Goal: Transaction & Acquisition: Book appointment/travel/reservation

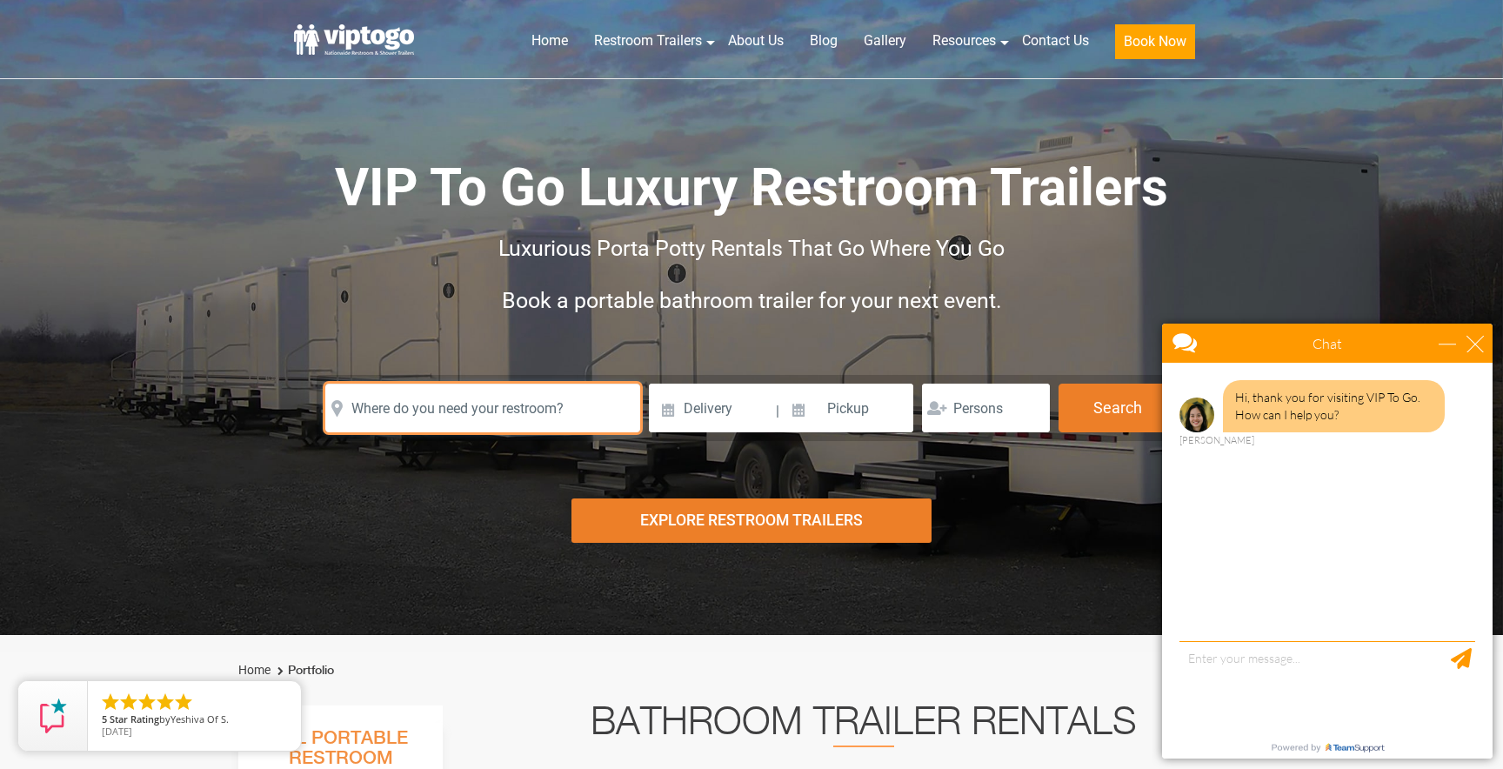
click at [535, 409] on input "text" at bounding box center [482, 408] width 315 height 49
click at [1481, 344] on div "close" at bounding box center [1475, 343] width 17 height 17
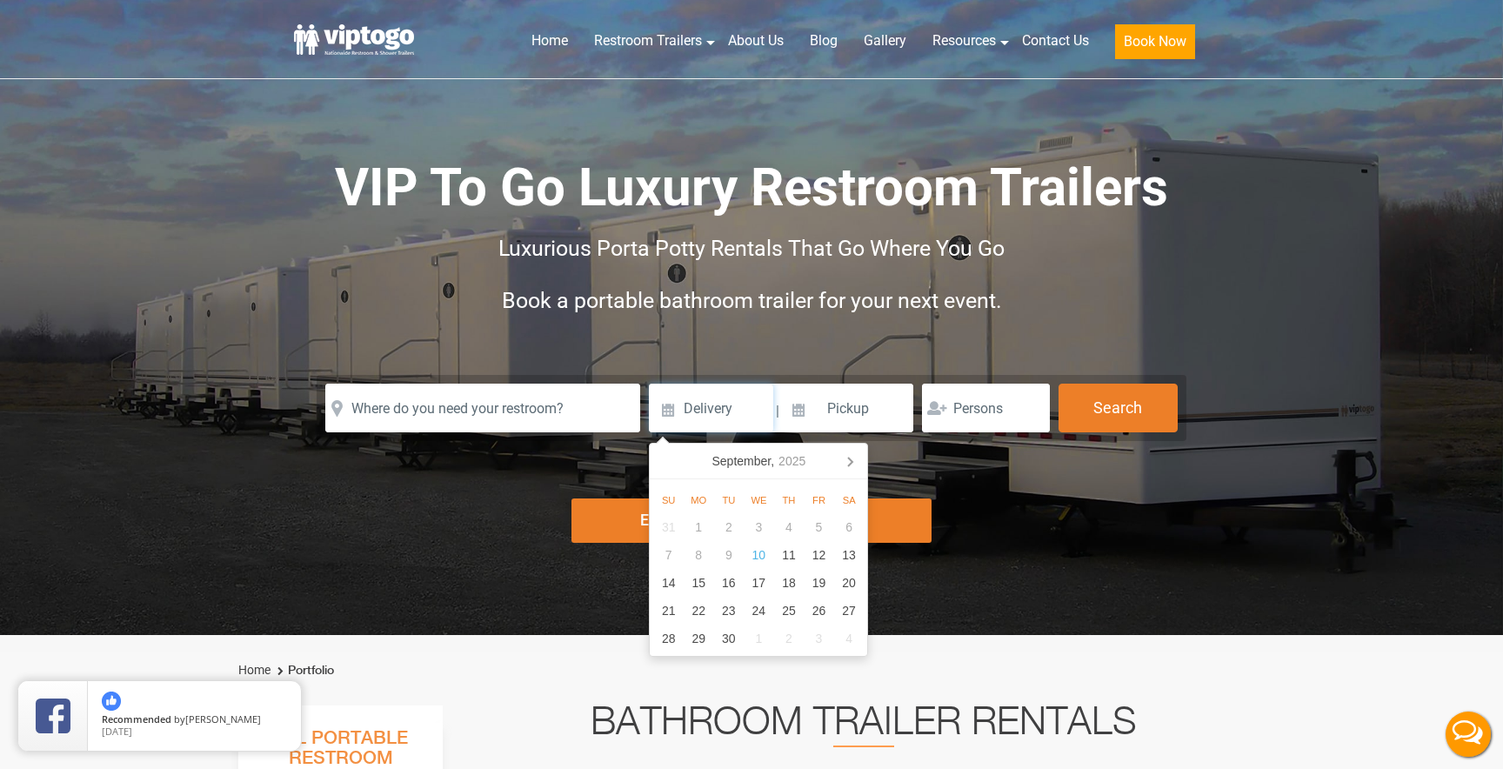
click at [710, 412] on input at bounding box center [711, 408] width 124 height 49
click at [988, 406] on input "number" at bounding box center [986, 408] width 128 height 49
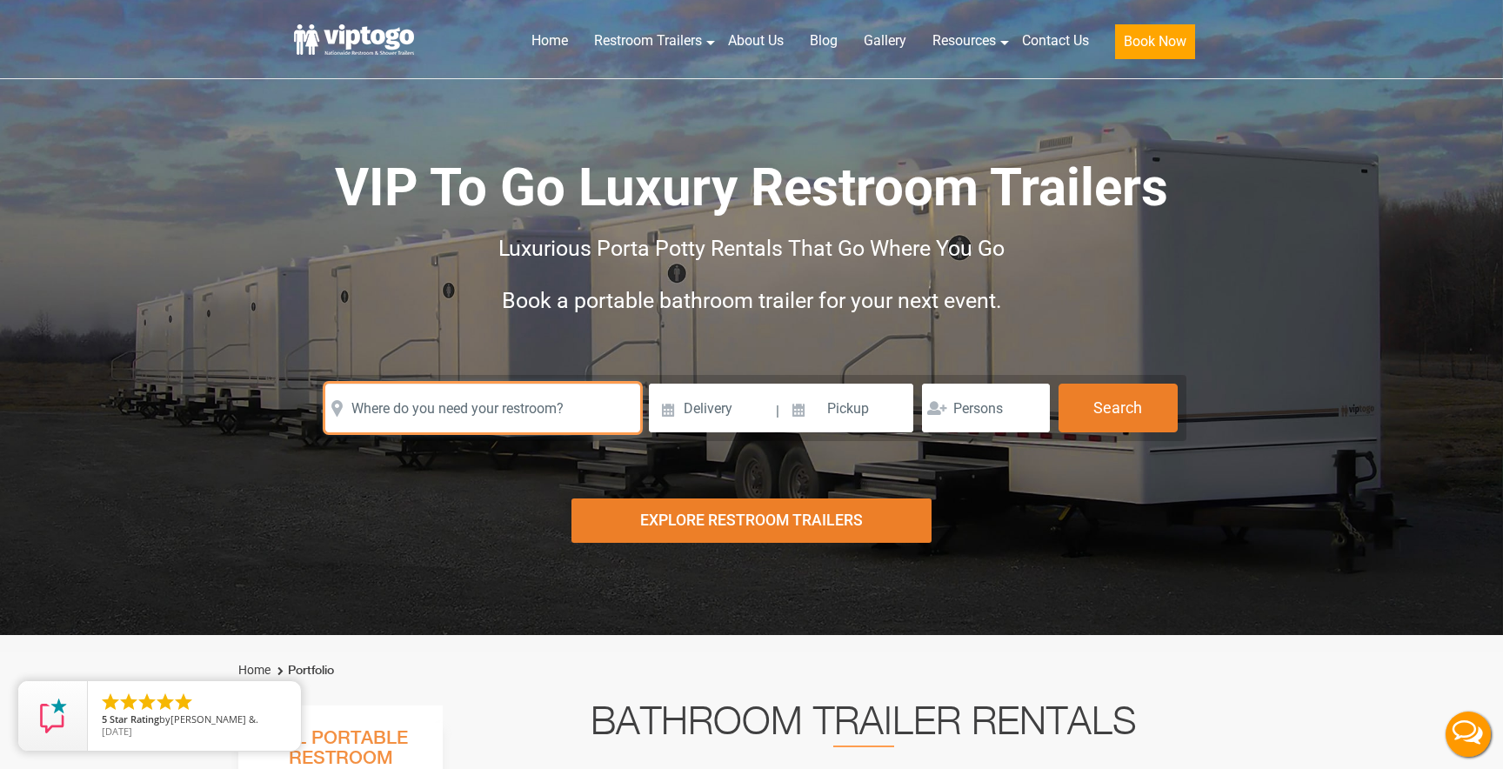
click at [460, 420] on input "text" at bounding box center [482, 408] width 315 height 49
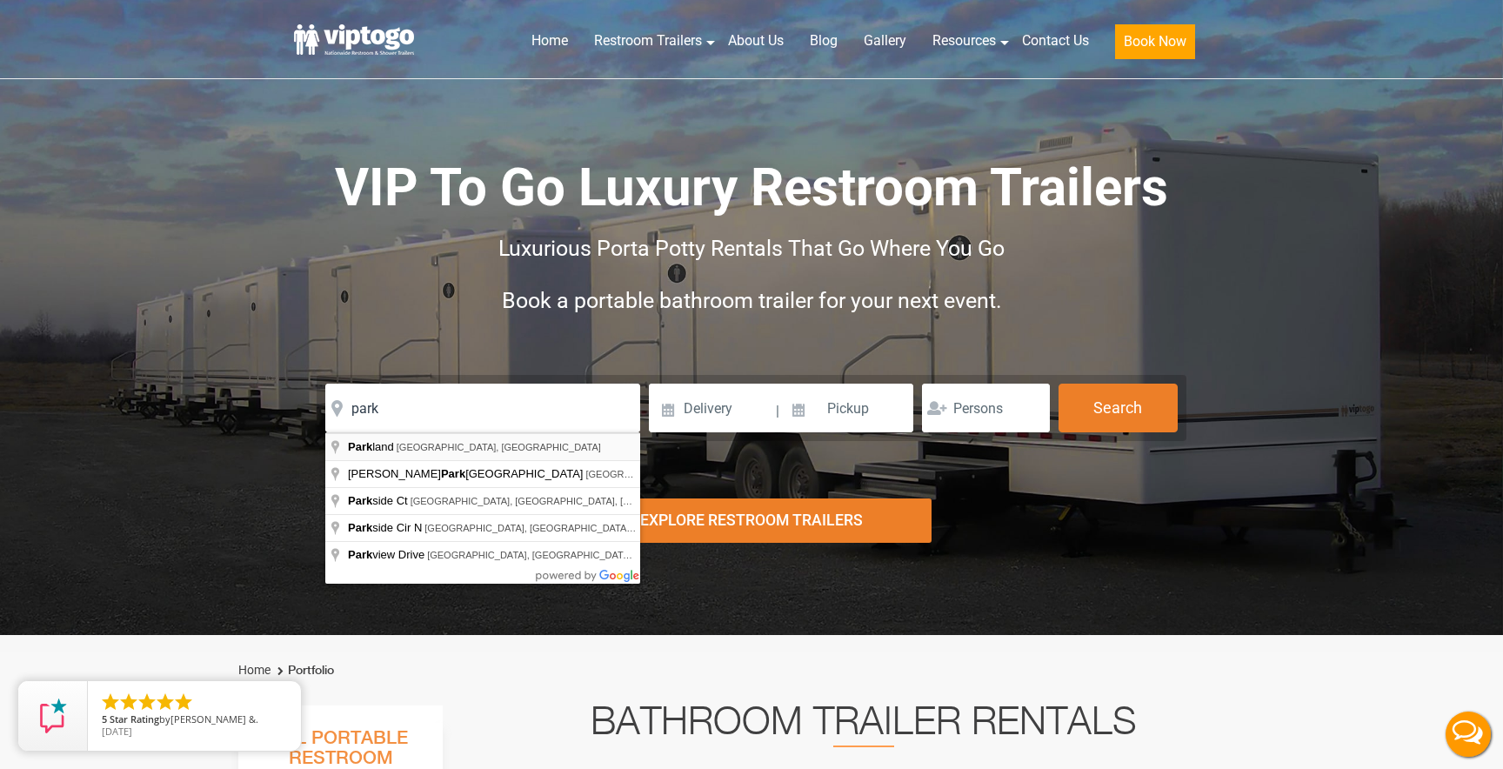
type input "Parkland, [GEOGRAPHIC_DATA], [GEOGRAPHIC_DATA]"
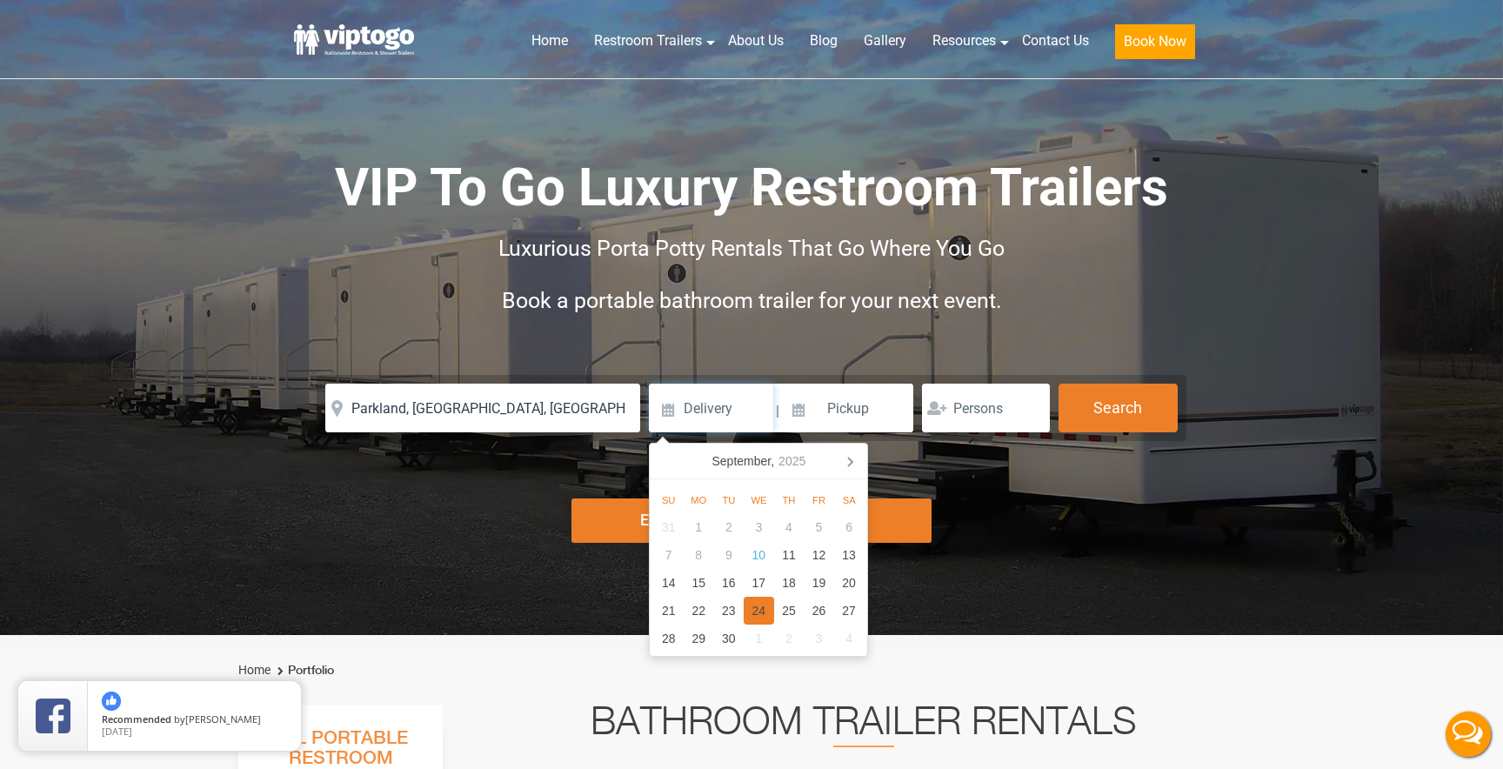
click at [754, 614] on div "24" at bounding box center [759, 611] width 30 height 28
type input "[DATE]"
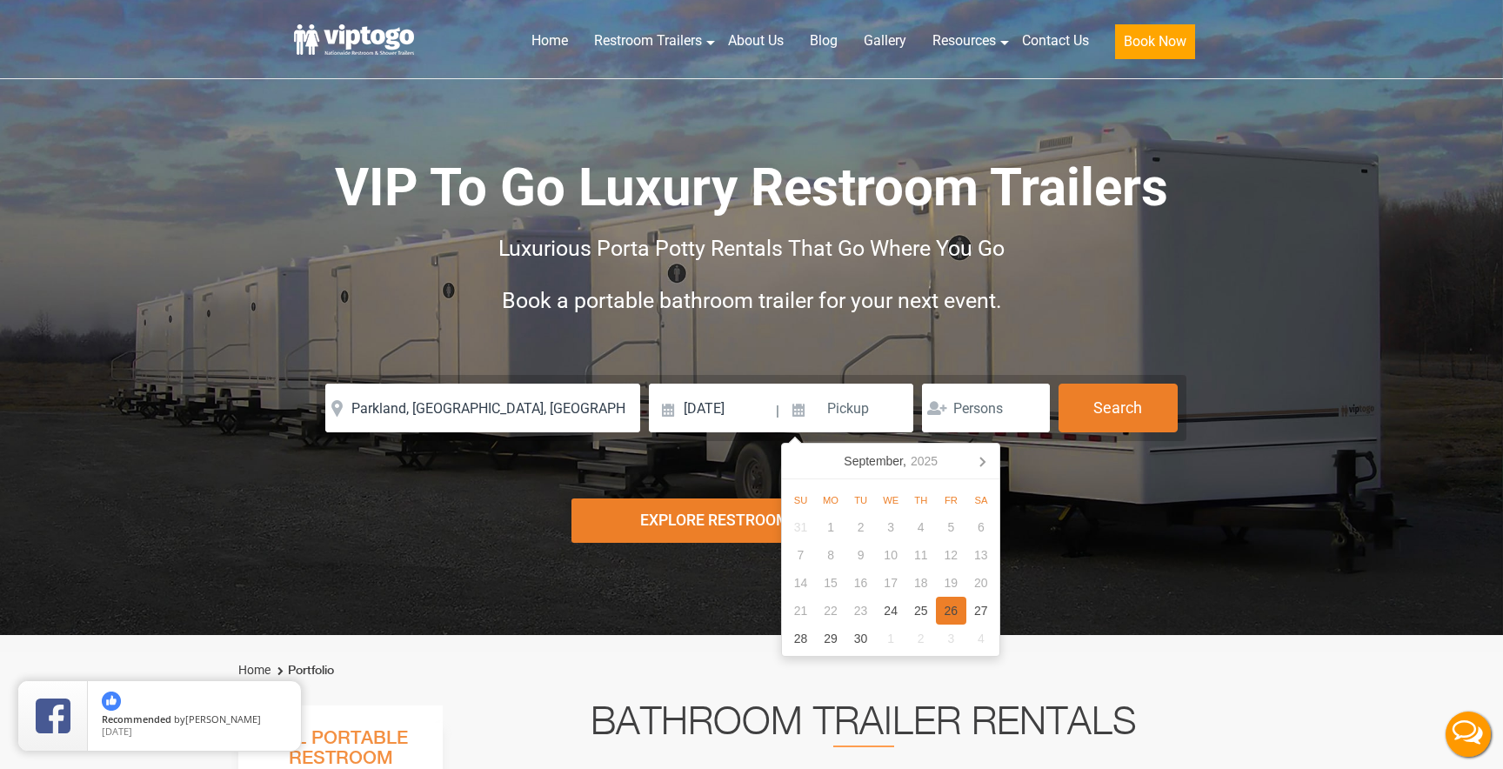
click at [943, 613] on div "26" at bounding box center [951, 611] width 30 height 28
type input "[DATE]"
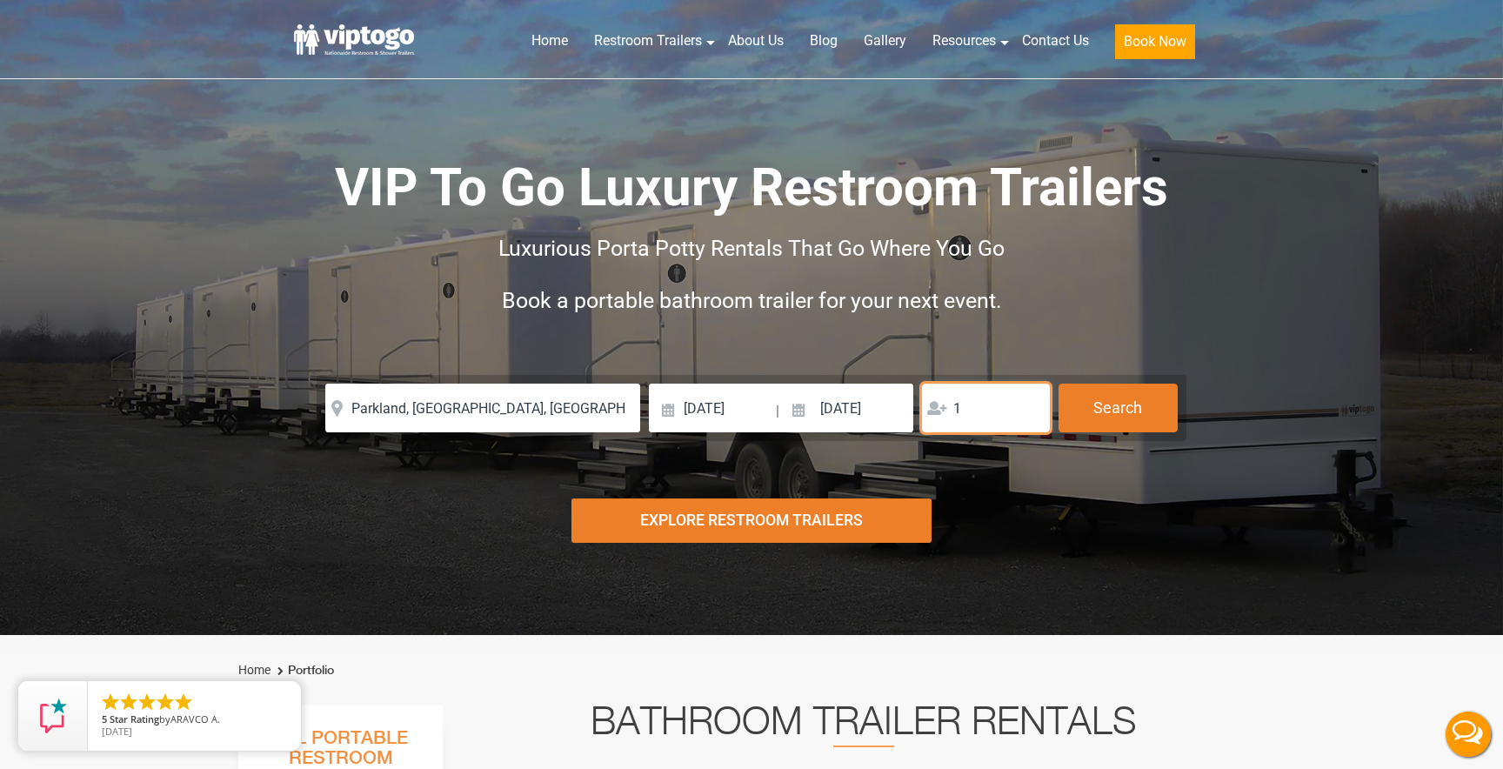
click at [1033, 406] on input "1" at bounding box center [986, 408] width 128 height 49
type input "100"
click at [1108, 400] on button "Search" at bounding box center [1118, 407] width 119 height 47
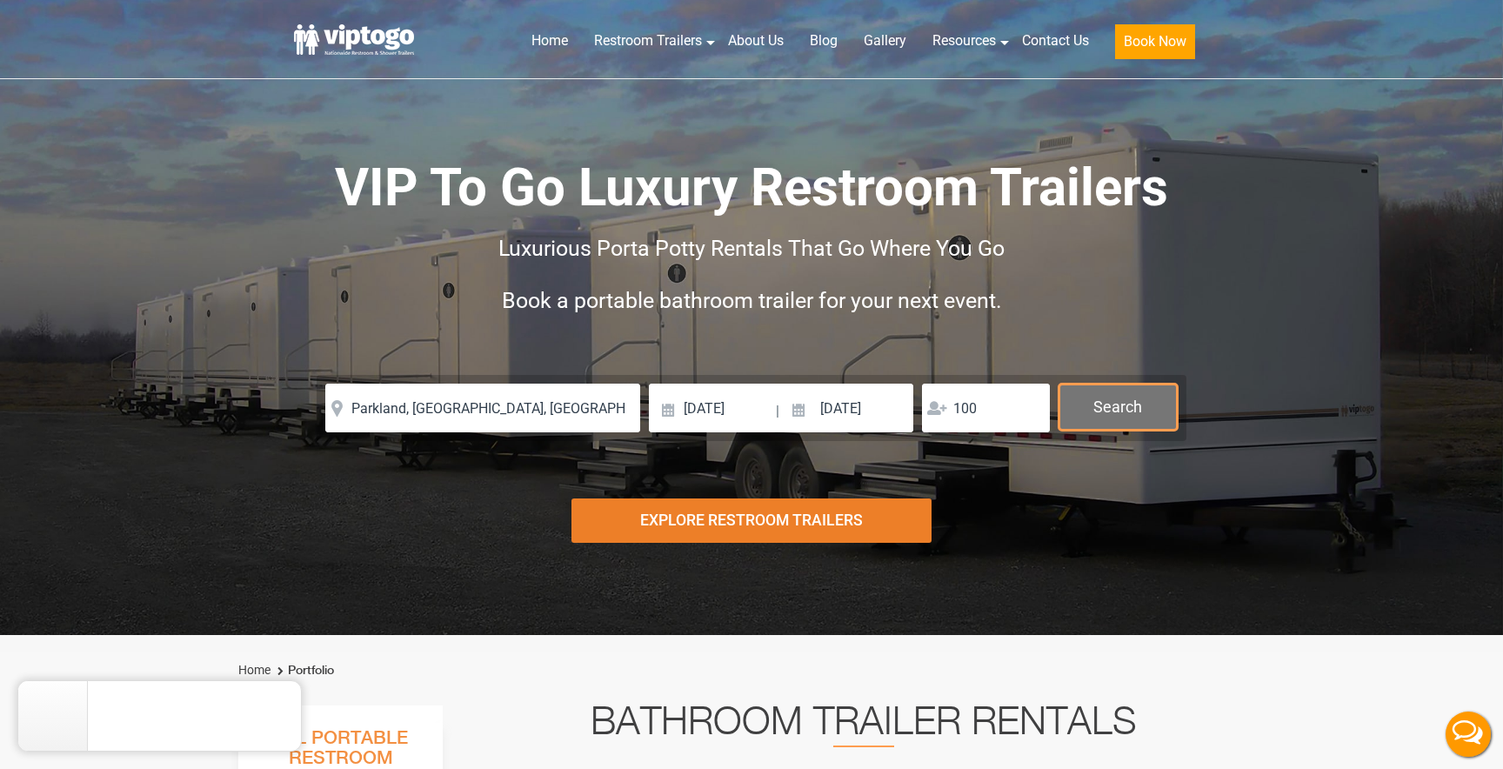
click at [1127, 409] on button "Search" at bounding box center [1118, 407] width 119 height 47
click at [793, 521] on div "Explore Restroom Trailers" at bounding box center [752, 521] width 361 height 44
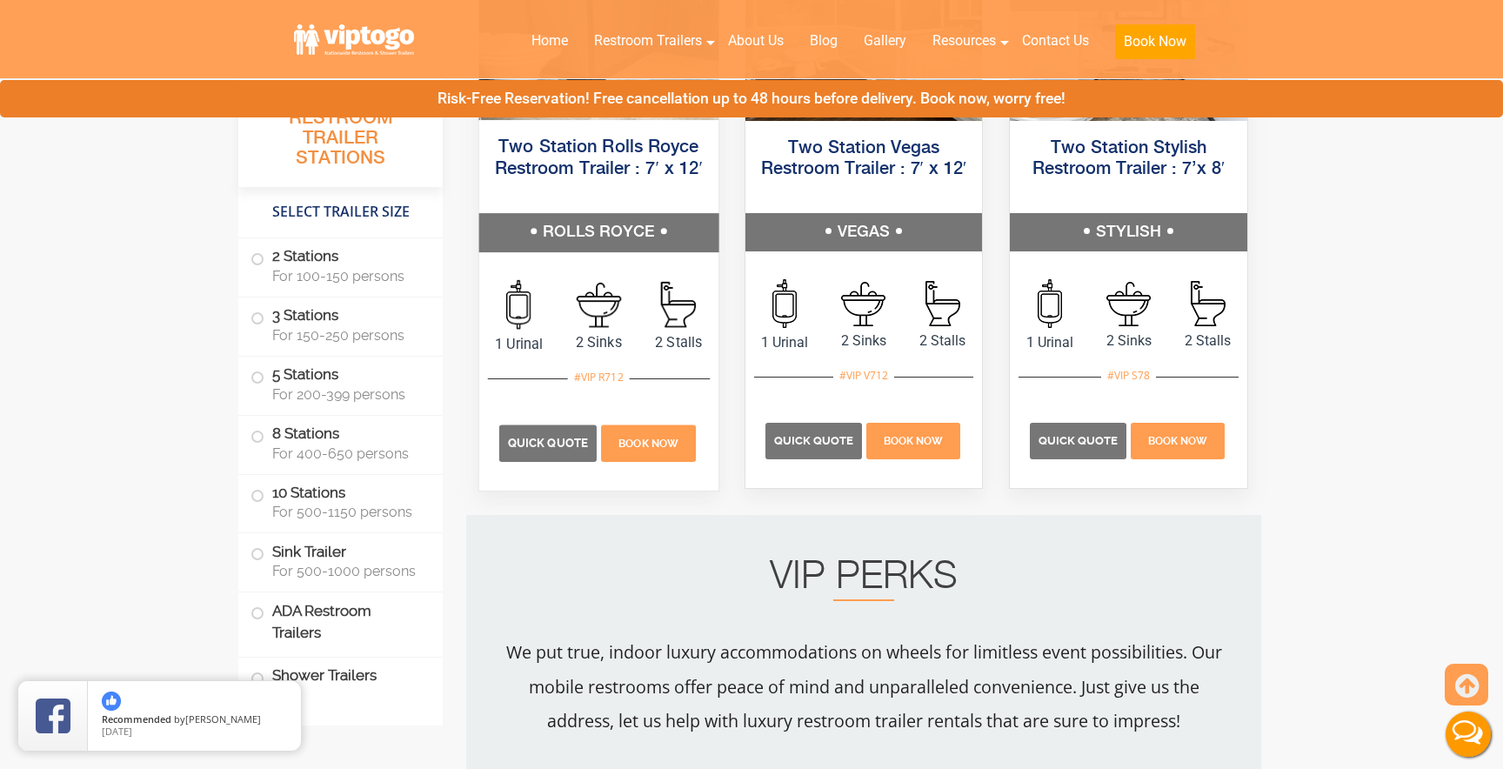
scroll to position [1044, 0]
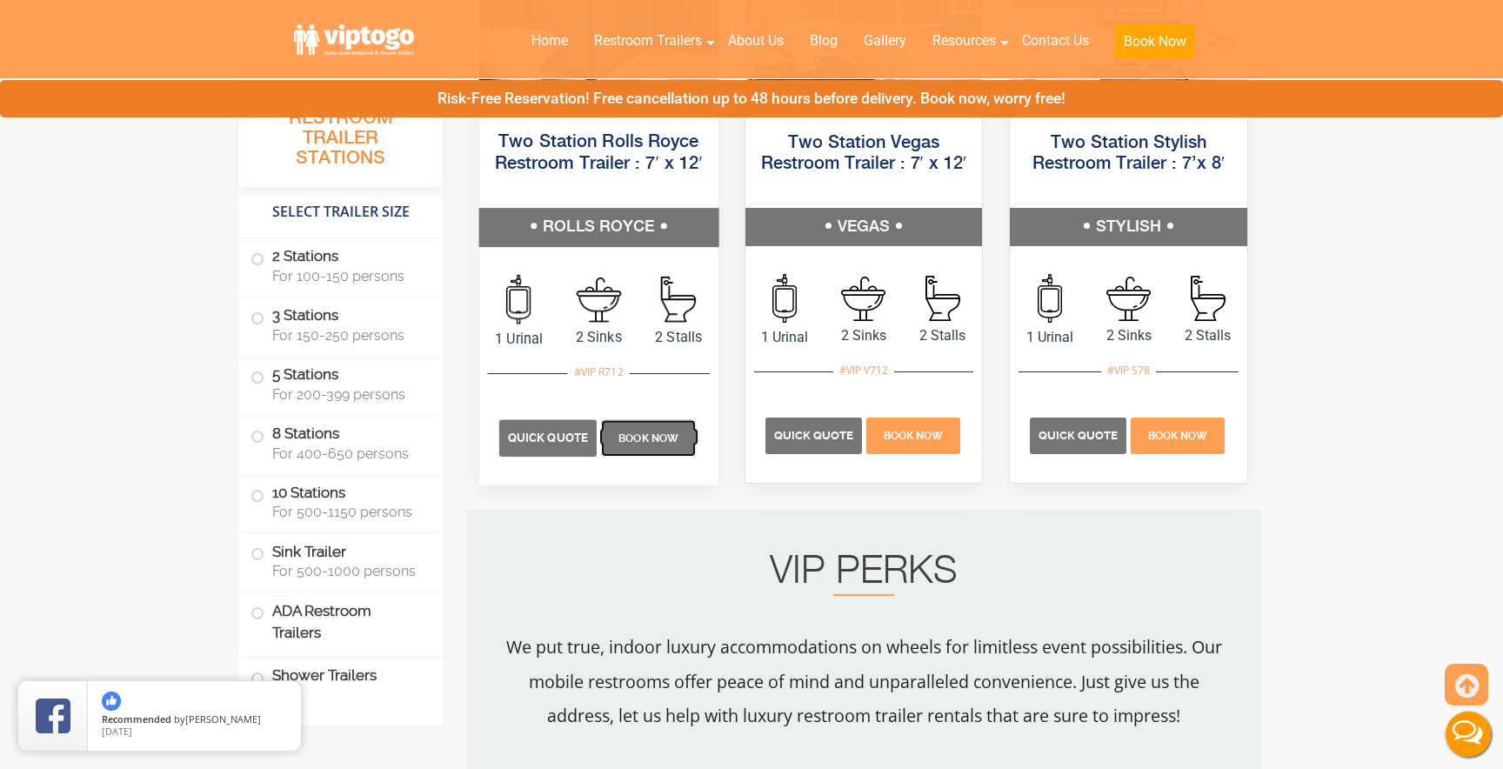
click at [660, 439] on span "Book Now" at bounding box center [649, 438] width 60 height 12
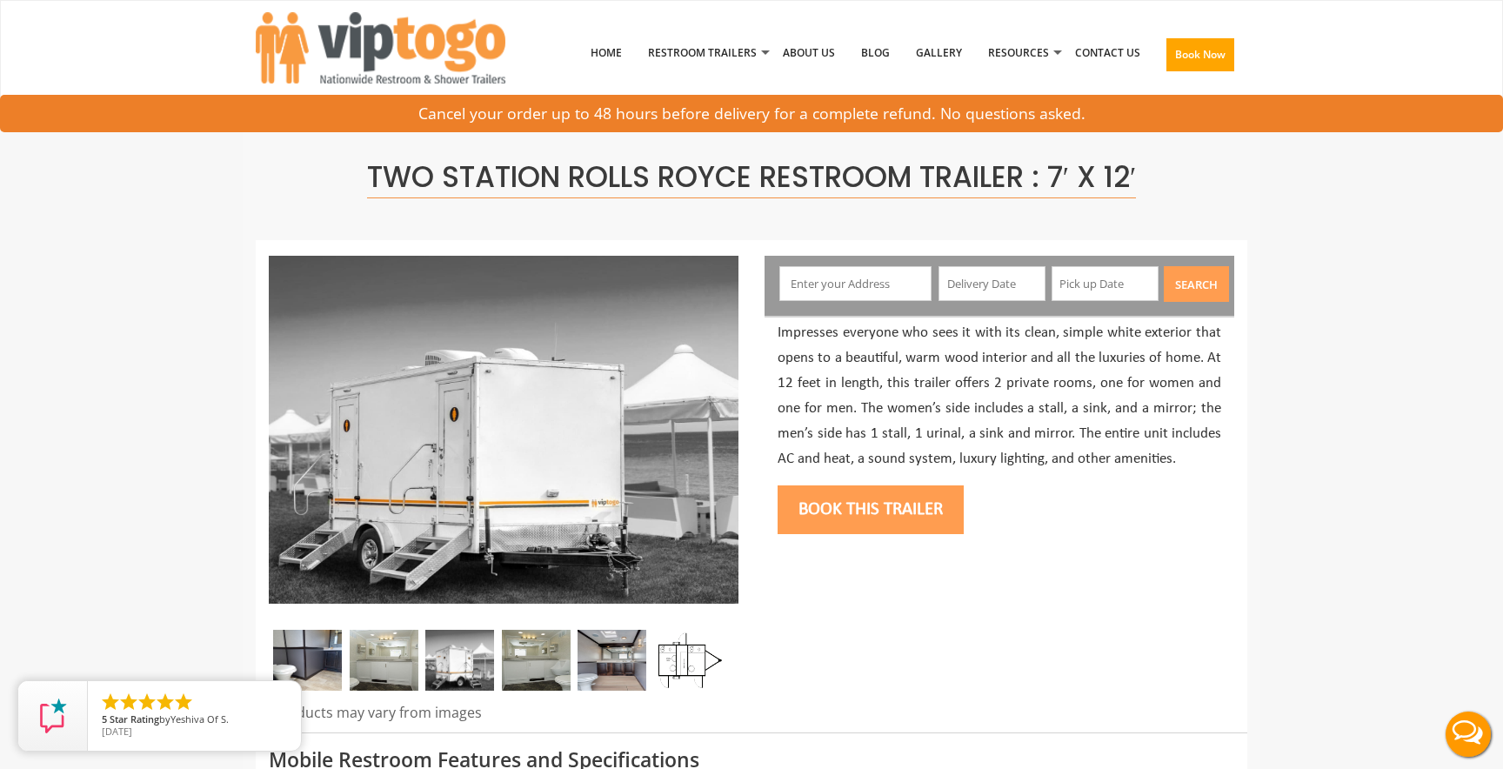
click at [845, 501] on button "Book this trailer" at bounding box center [871, 509] width 186 height 49
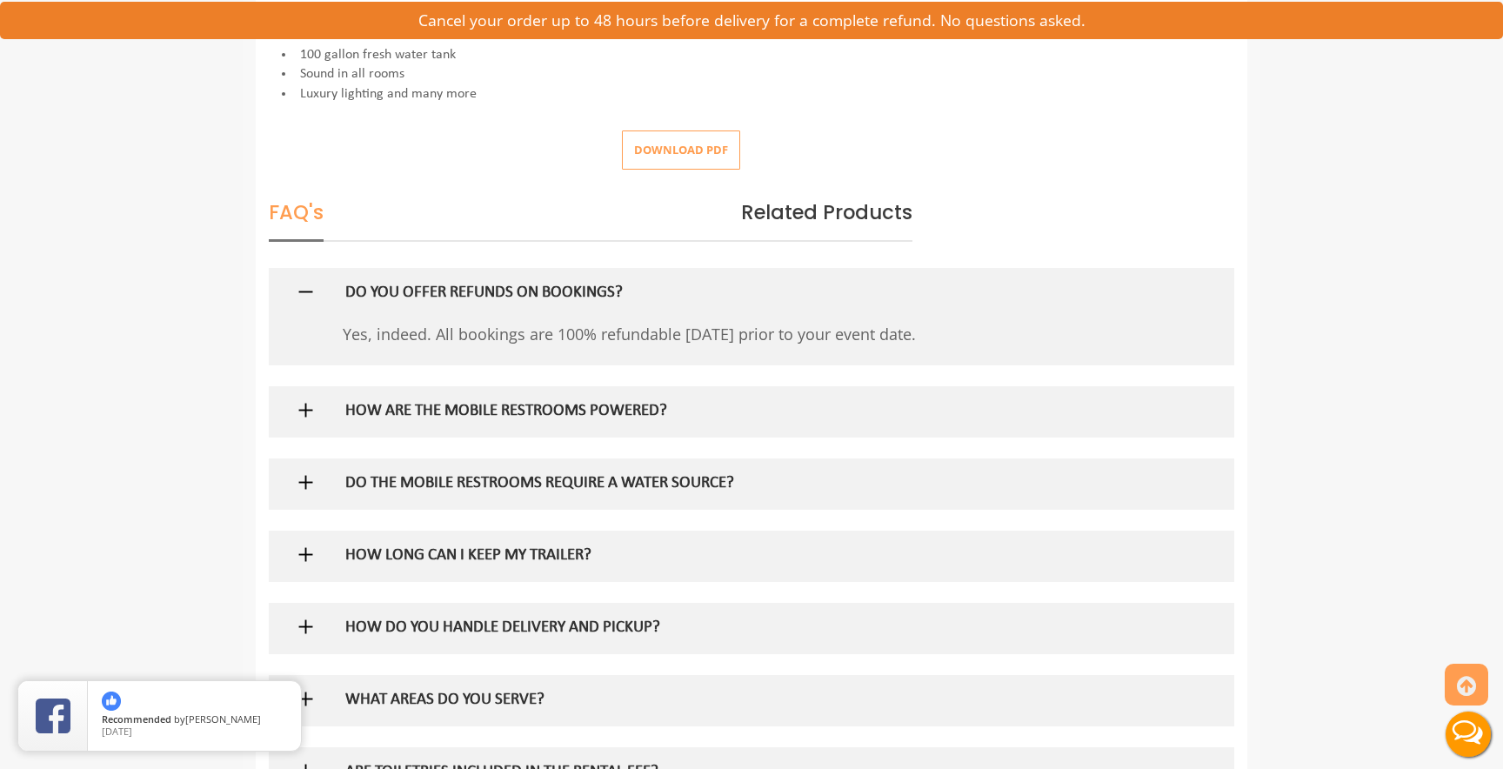
scroll to position [868, 0]
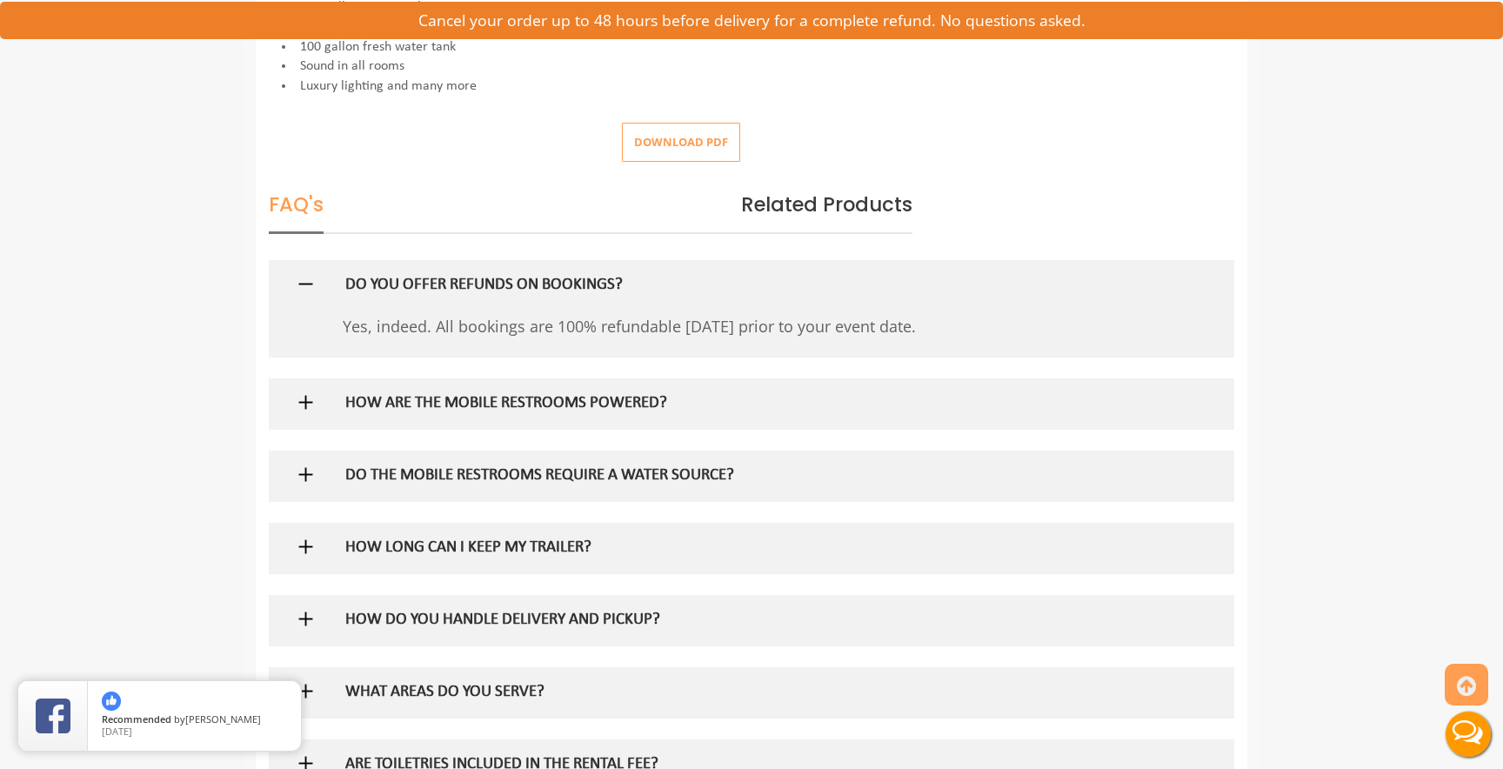
click at [451, 549] on h5 "HOW LONG CAN I KEEP MY TRAILER?" at bounding box center [723, 548] width 757 height 18
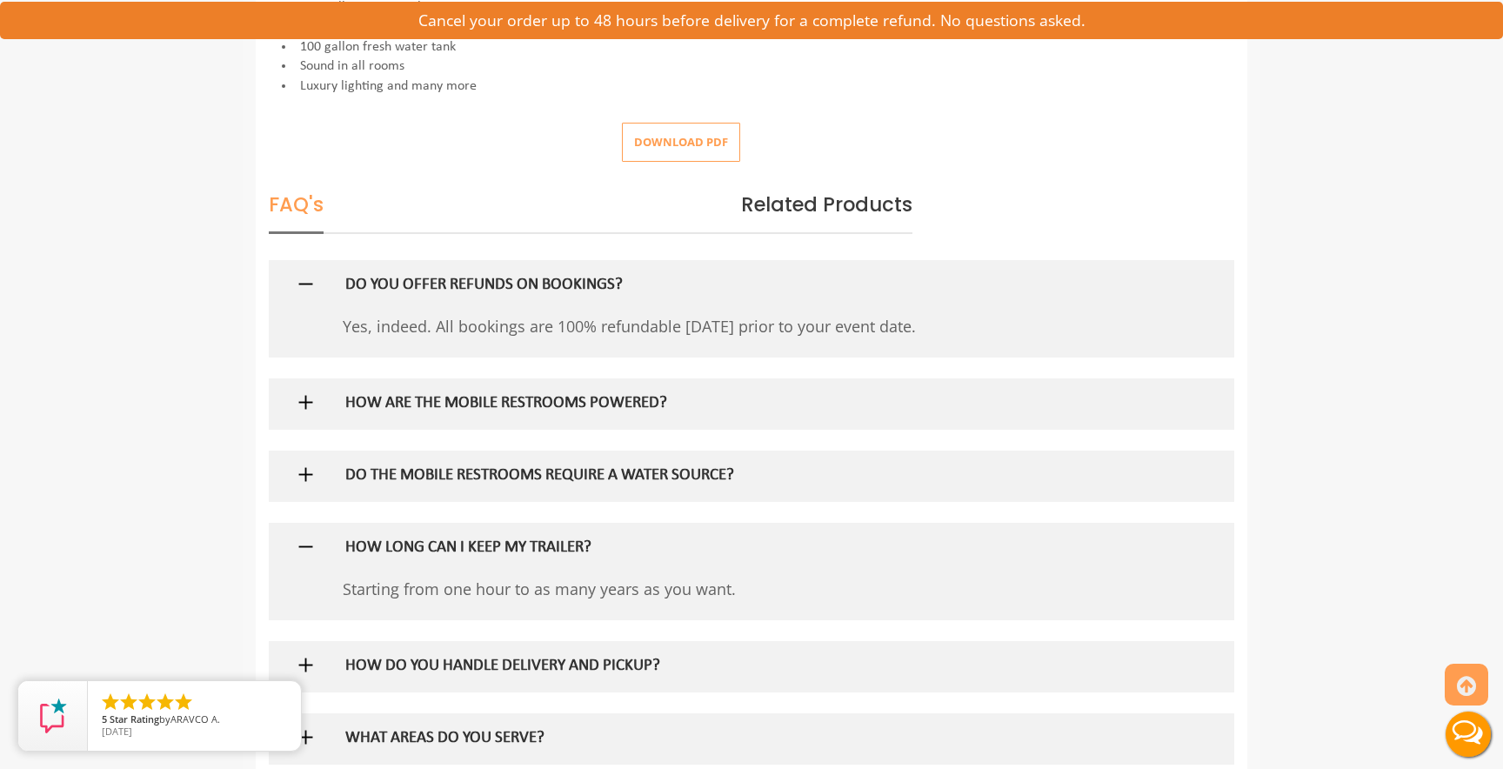
click at [479, 475] on h5 "DO THE MOBILE RESTROOMS REQUIRE A WATER SOURCE?" at bounding box center [723, 476] width 757 height 18
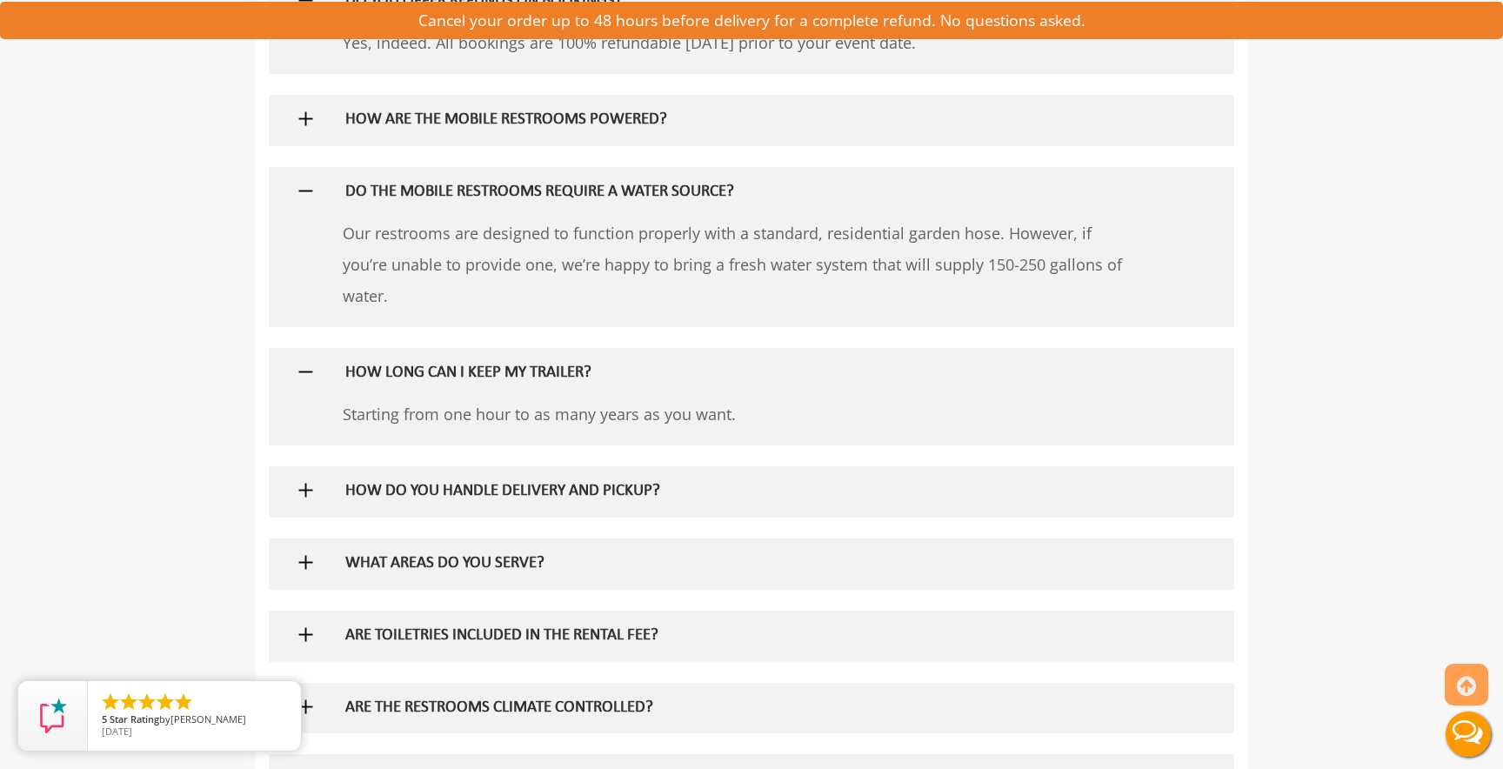
scroll to position [1164, 0]
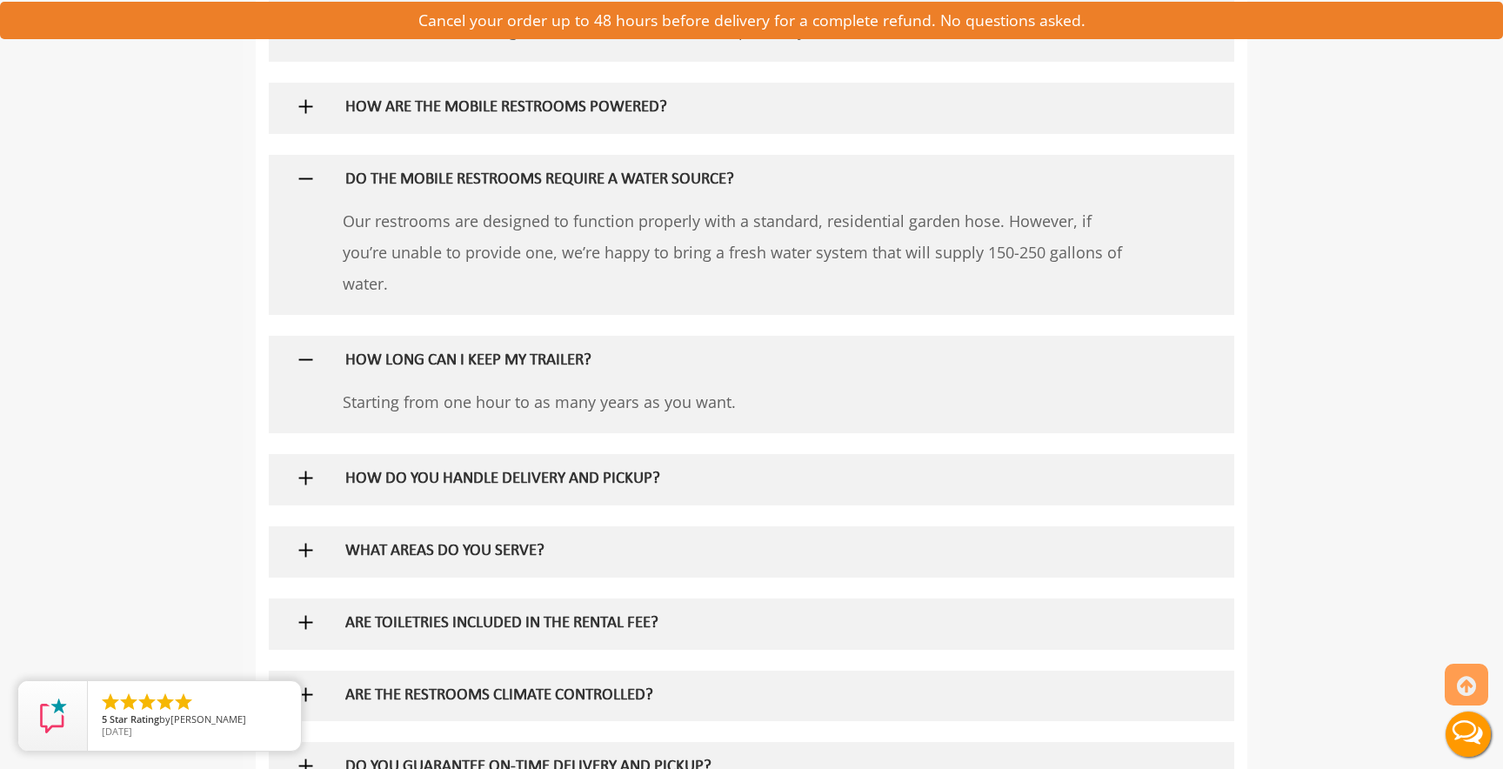
click at [469, 543] on h5 "WHAT AREAS DO YOU SERVE?" at bounding box center [723, 552] width 757 height 18
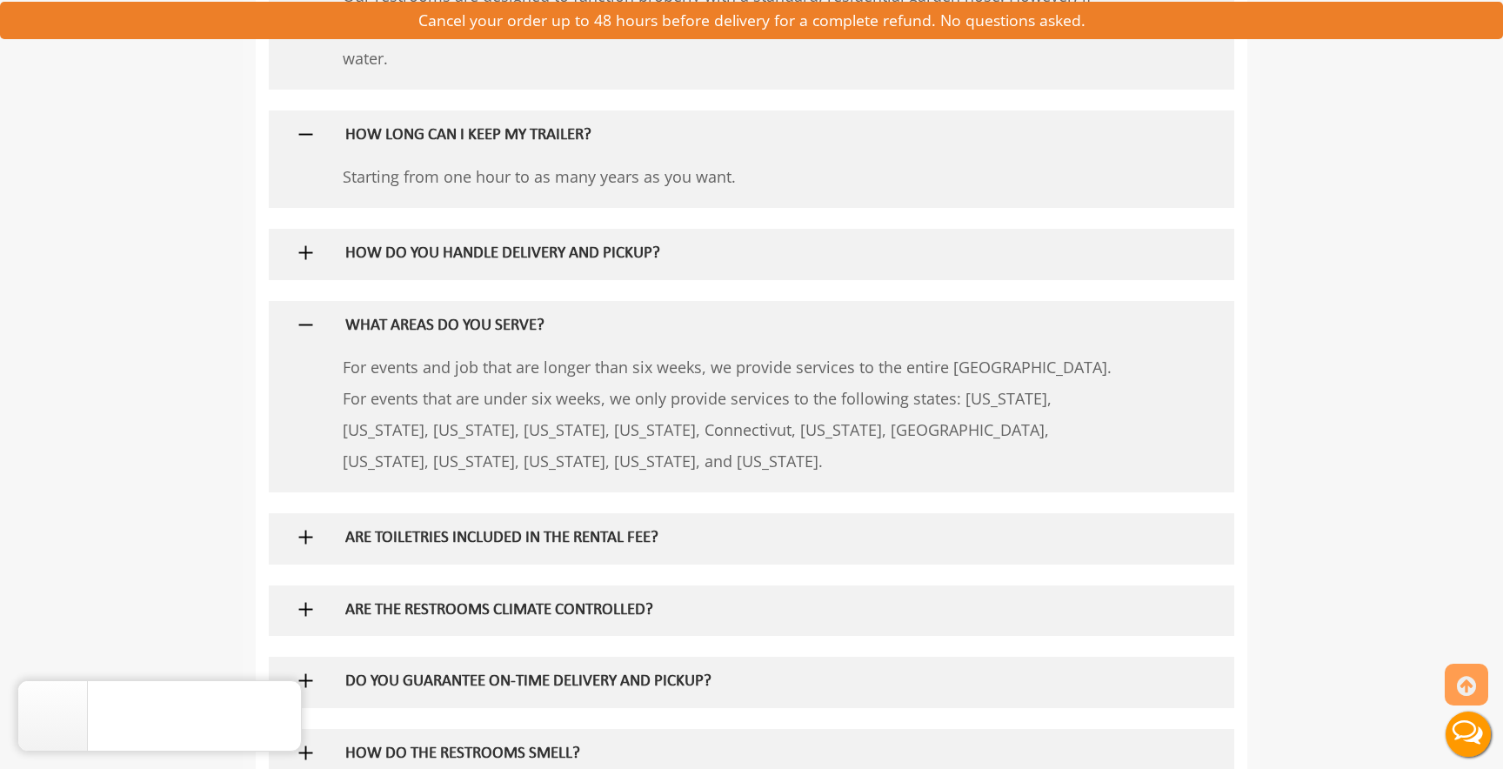
scroll to position [1394, 0]
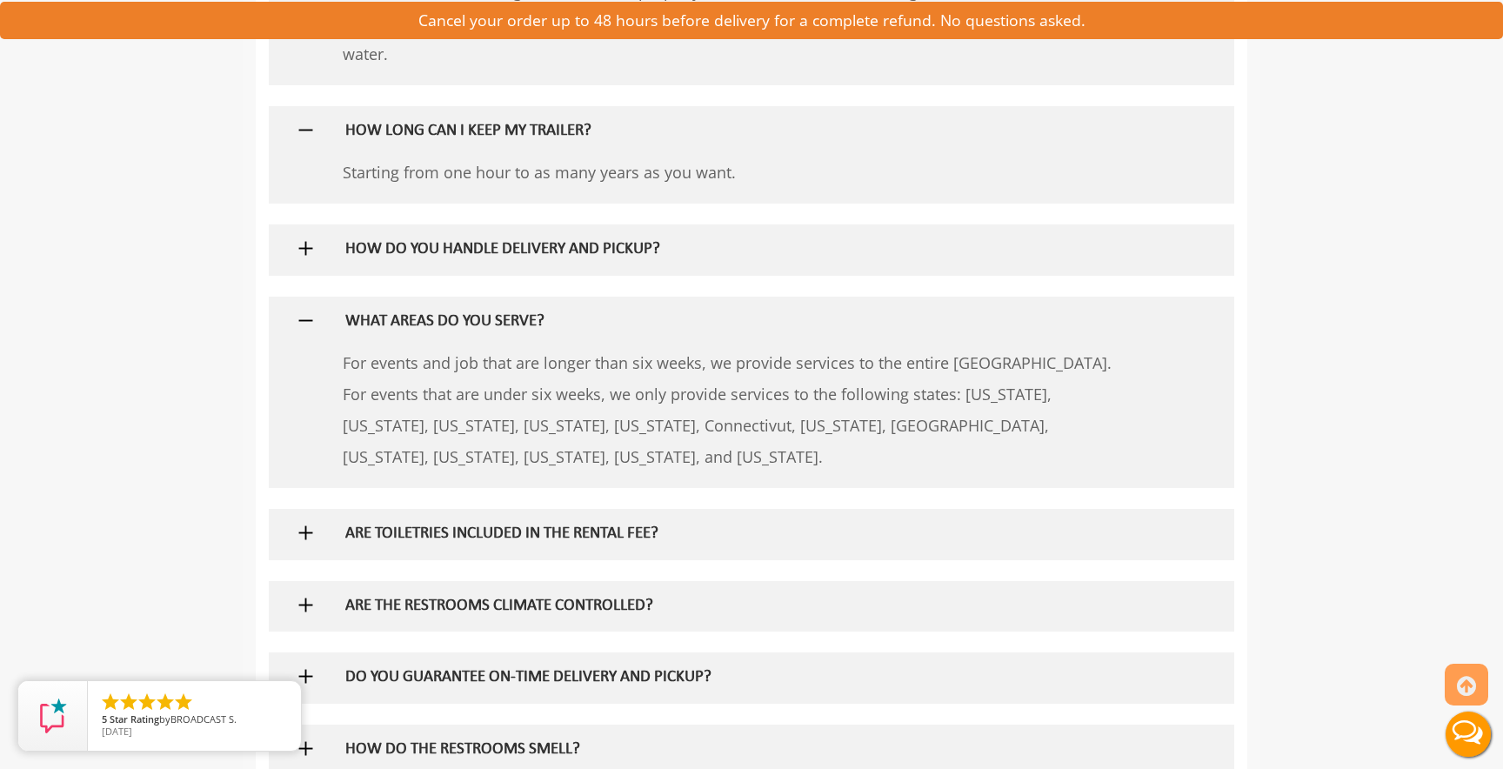
click at [456, 524] on div "ARE TOILETRIES INCLUDED IN THE RENTAL FEE?" at bounding box center [723, 534] width 783 height 50
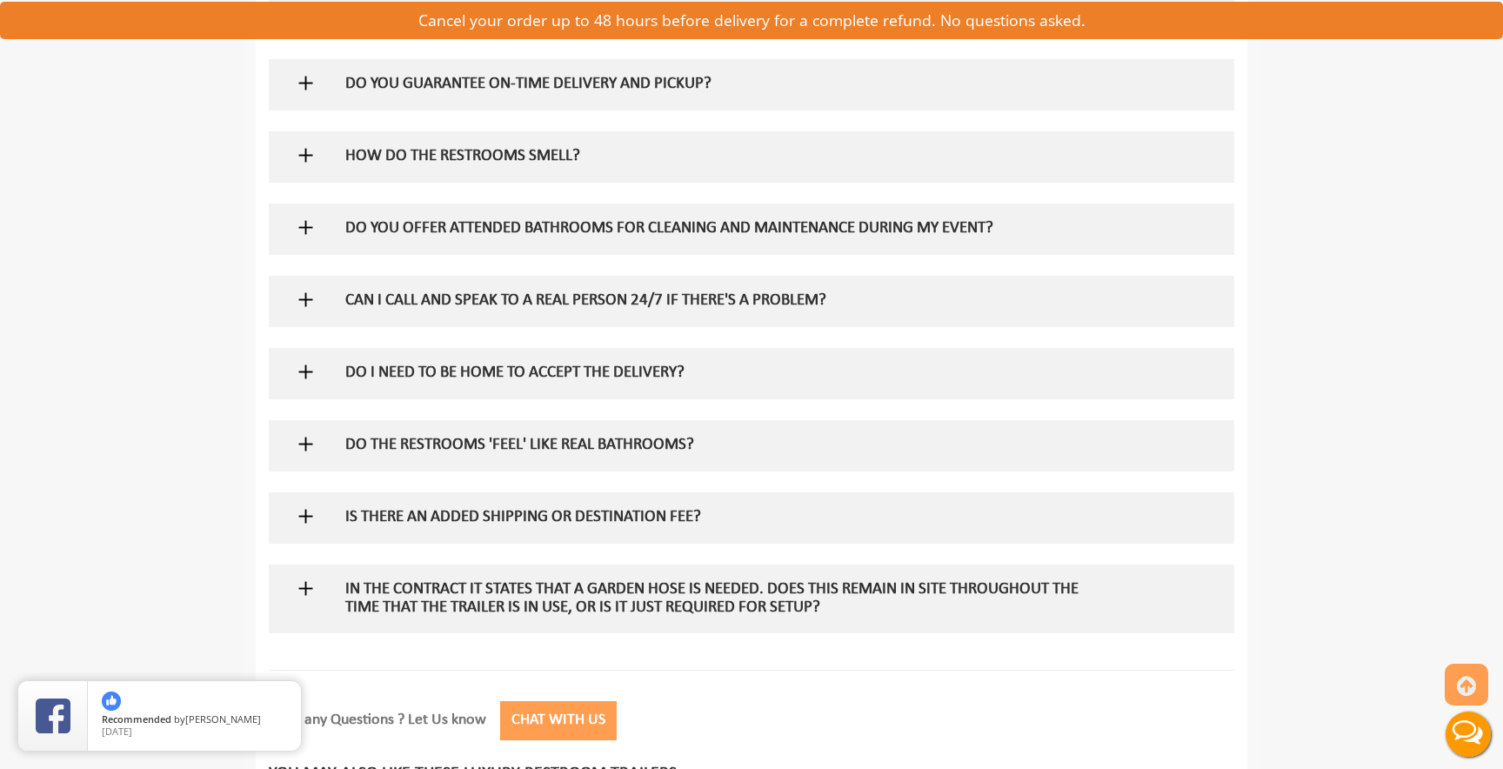
scroll to position [2000, 0]
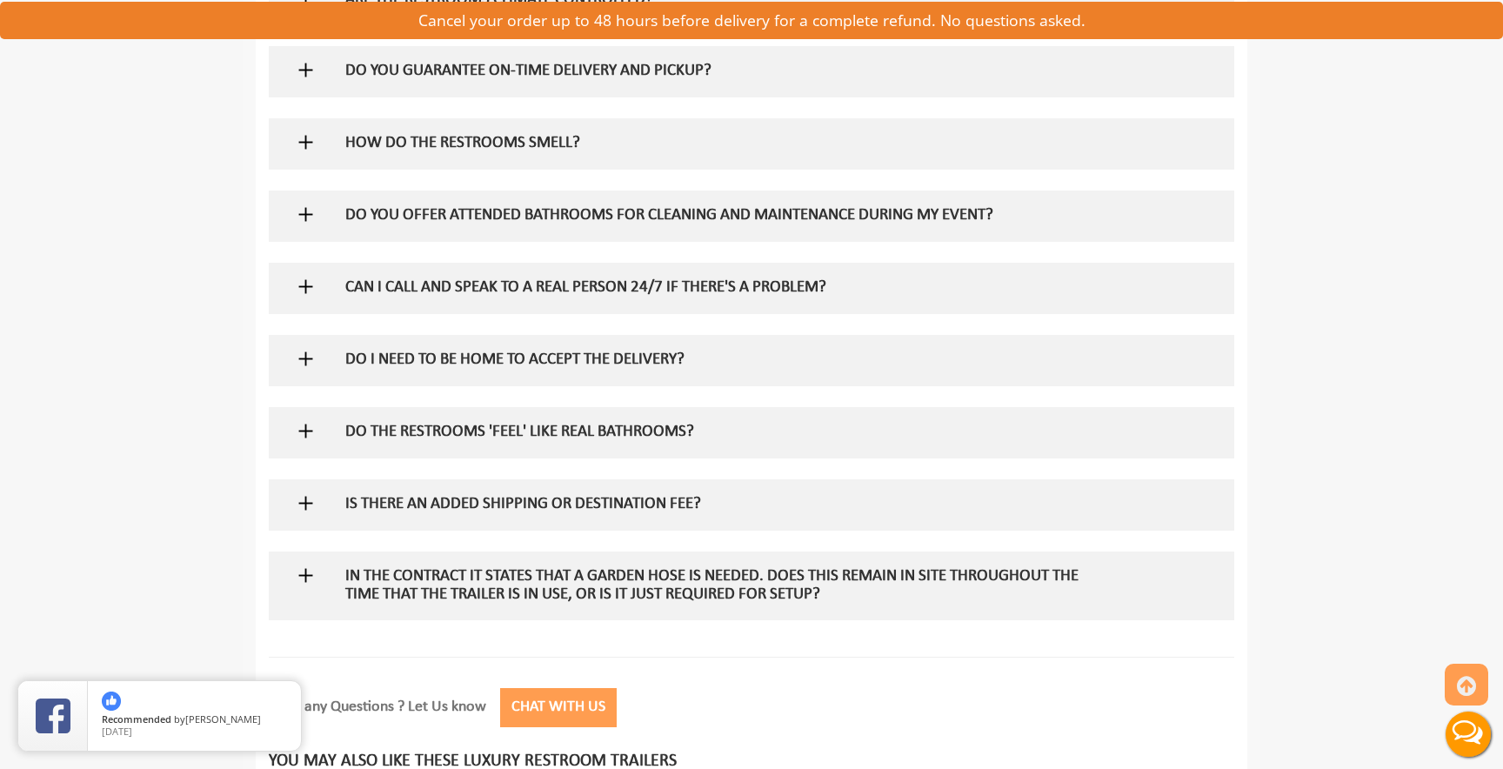
click at [495, 506] on h5 "IS THERE AN ADDED SHIPPING OR DESTINATION FEE?" at bounding box center [723, 505] width 757 height 18
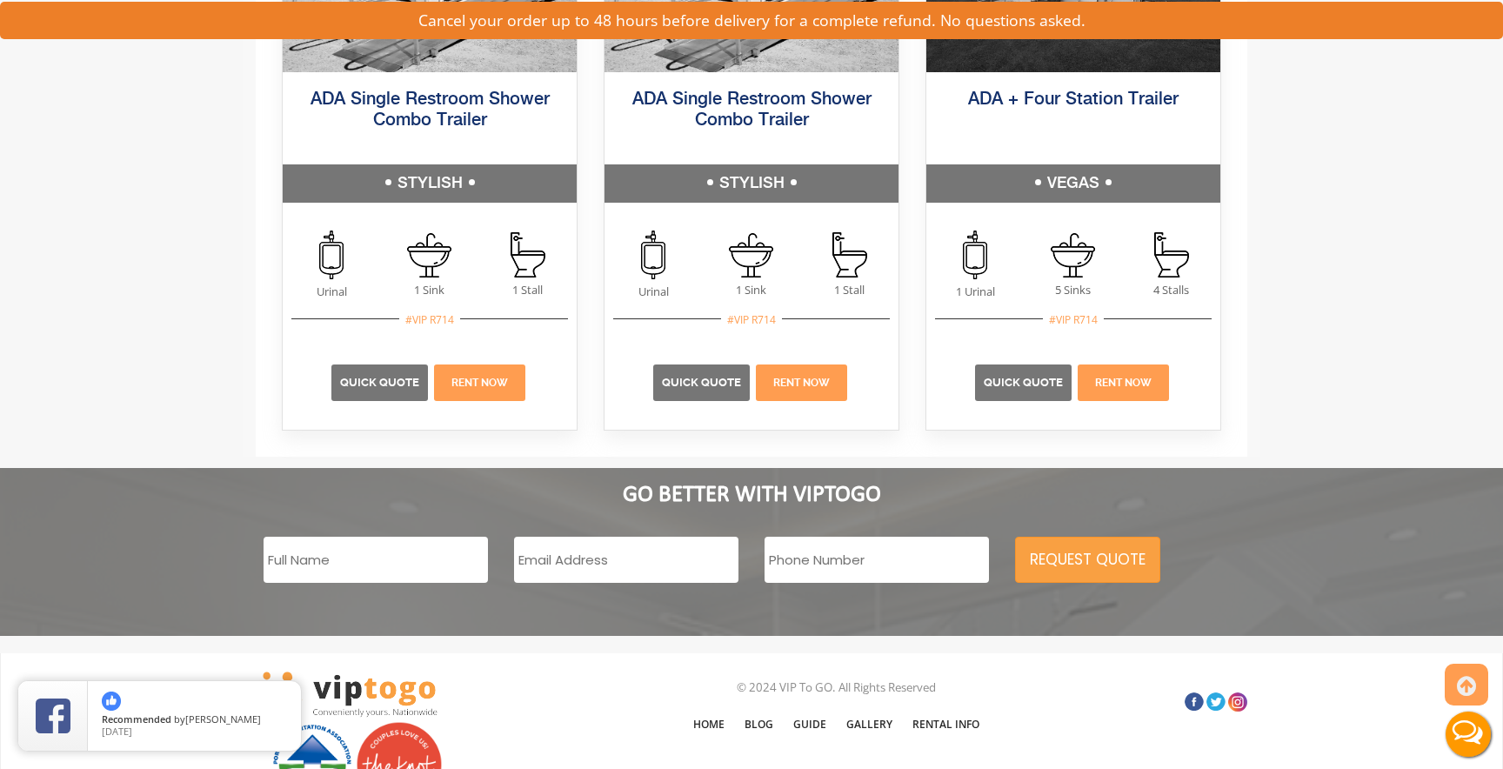
scroll to position [2984, 0]
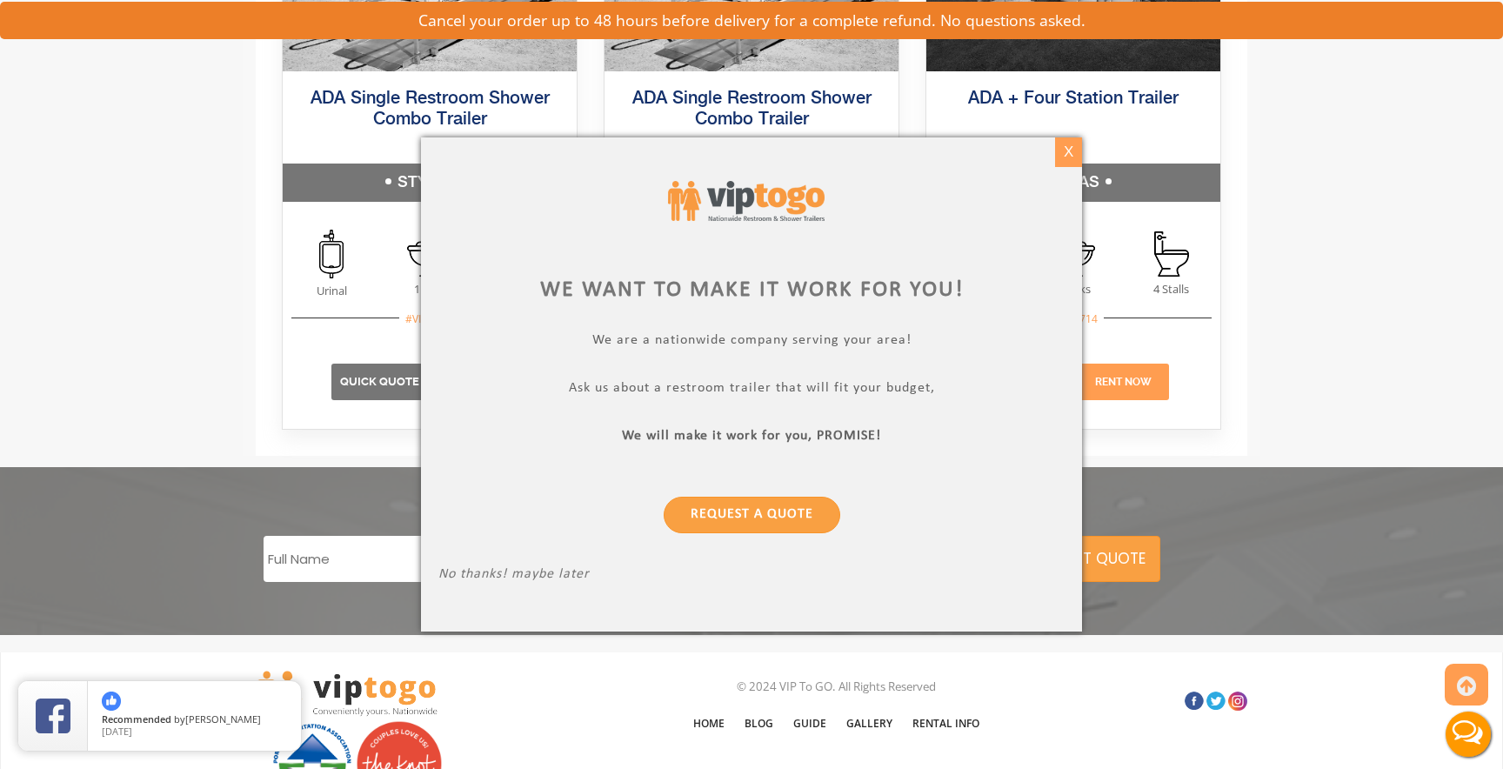
click at [1068, 153] on div "X" at bounding box center [1068, 152] width 27 height 30
